Goal: Navigation & Orientation: Find specific page/section

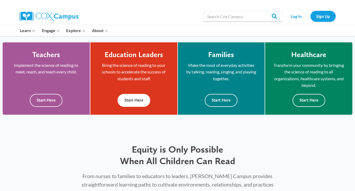
scroll to position [145, 0]
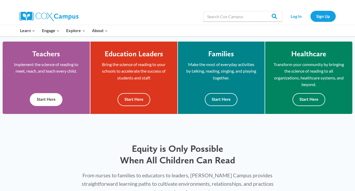
click at [47, 101] on button "Start Here" at bounding box center [46, 99] width 33 height 13
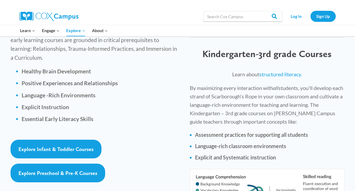
scroll to position [769, 0]
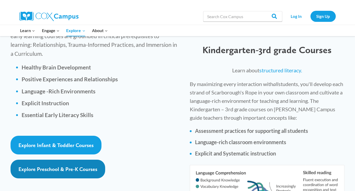
click at [50, 166] on span "Explore Preschool & Pre-K Courses" at bounding box center [57, 169] width 79 height 6
click at [44, 160] on link "Explore Preschool & Pre-K Courses" at bounding box center [58, 169] width 95 height 19
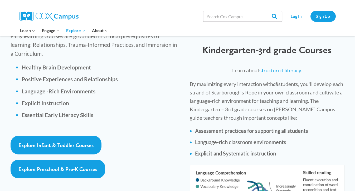
click at [126, 160] on div "Explore Preschool & Pre-K Courses" at bounding box center [95, 169] width 169 height 19
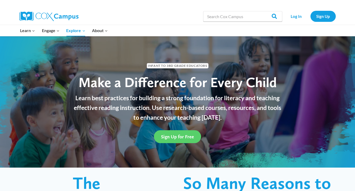
scroll to position [0, 0]
click at [182, 132] on link "Sign Up for Free" at bounding box center [177, 136] width 47 height 13
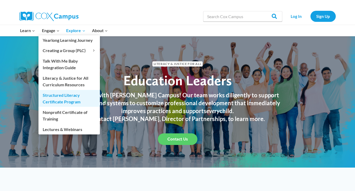
click at [71, 101] on link "Structured Literacy Certificate Program" at bounding box center [68, 98] width 61 height 17
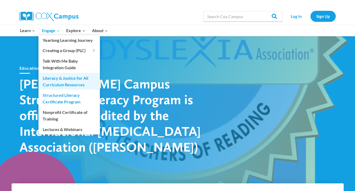
click at [61, 78] on link "Literacy & Justice for All Curriculum Resources" at bounding box center [68, 81] width 61 height 17
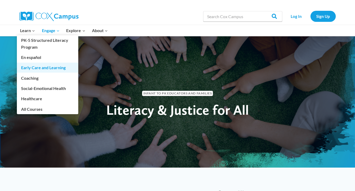
click at [39, 68] on link "Early Care and Learning" at bounding box center [47, 68] width 61 height 10
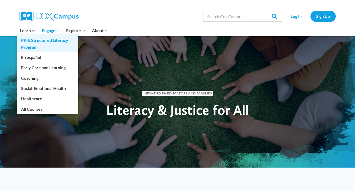
click at [29, 42] on link "PK-5 Structured Literacy Program" at bounding box center [47, 43] width 61 height 17
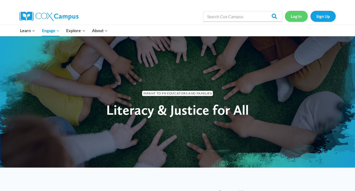
click at [293, 15] on link "Log In" at bounding box center [296, 16] width 23 height 11
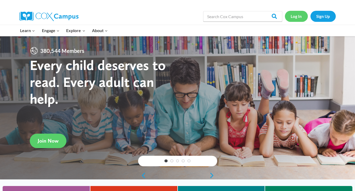
click at [293, 15] on link "Log In" at bounding box center [296, 16] width 23 height 11
click at [293, 18] on link "Log In" at bounding box center [296, 16] width 23 height 11
